Goal: Task Accomplishment & Management: Use online tool/utility

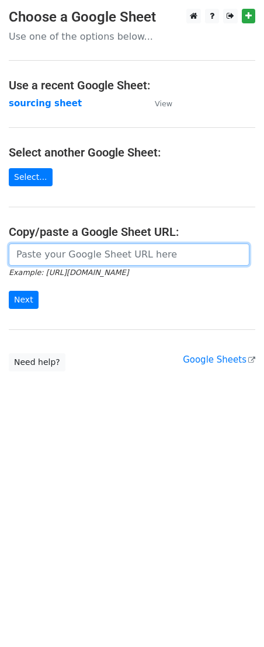
click at [55, 257] on input "url" at bounding box center [129, 254] width 241 height 22
paste input "https://docs.google.com/spreadsheets/d/1wD6lSmvFvXxRHy8XL6iER5cI7pKzGo_S9Nh0RVd…"
type input "https://docs.google.com/spreadsheets/d/1wD6lSmvFvXxRHy8XL6iER5cI7pKzGo_S9Nh0RVd…"
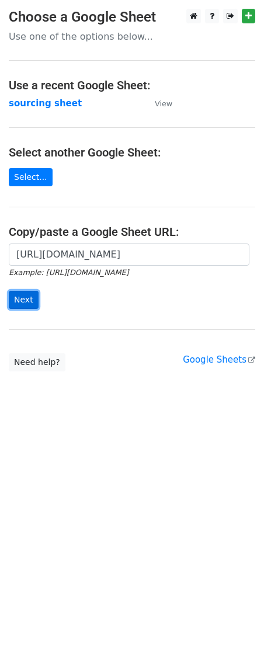
click at [11, 304] on input "Next" at bounding box center [24, 300] width 30 height 18
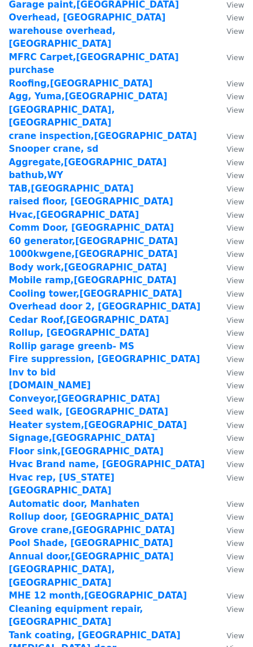
scroll to position [1272, 0]
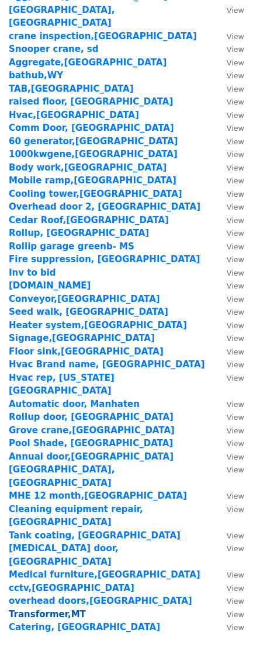
click at [35, 609] on strong "Transformer,MT" at bounding box center [47, 614] width 77 height 11
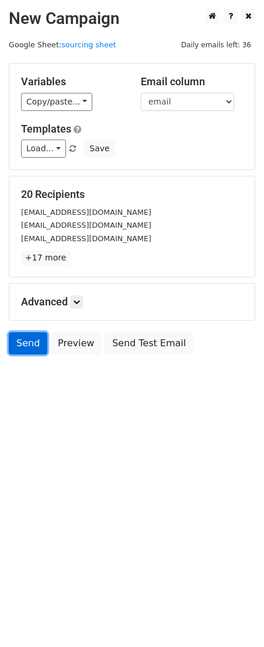
click at [29, 345] on link "Send" at bounding box center [28, 343] width 39 height 22
